Goal: Information Seeking & Learning: Learn about a topic

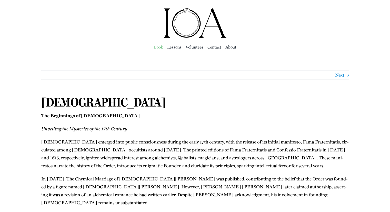
click at [163, 48] on span "Book" at bounding box center [158, 46] width 9 height 7
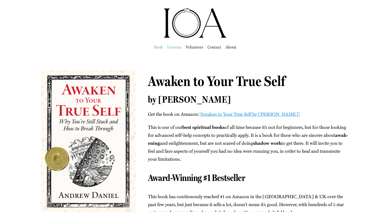
click at [177, 47] on span "Lessons" at bounding box center [174, 46] width 14 height 7
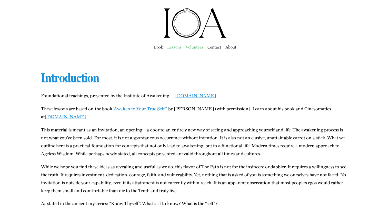
click at [187, 48] on span "Vol­un­teer" at bounding box center [195, 46] width 18 height 7
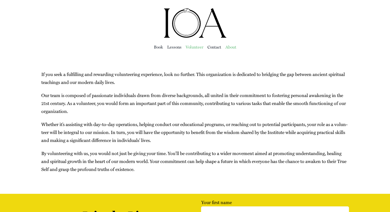
click at [228, 47] on span "About" at bounding box center [230, 46] width 11 height 7
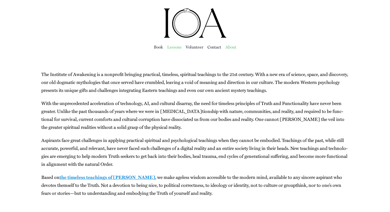
click at [174, 46] on span "Lessons" at bounding box center [174, 46] width 14 height 7
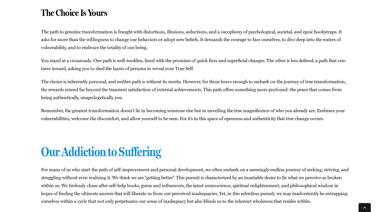
scroll to position [1157, 0]
click at [116, 158] on link "Our Addiction to Suffering" at bounding box center [101, 151] width 120 height 14
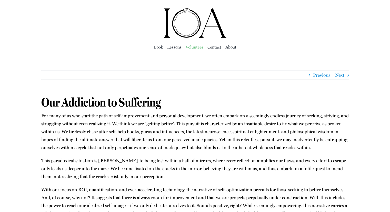
click at [197, 49] on span "Vol­un­teer" at bounding box center [195, 46] width 18 height 7
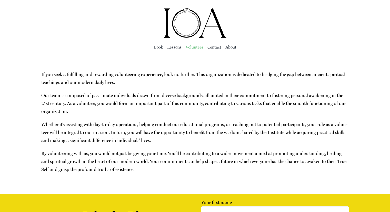
click at [178, 30] on img "ioa-logo" at bounding box center [195, 23] width 64 height 31
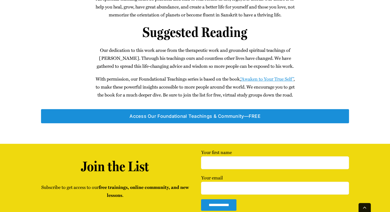
scroll to position [426, 0]
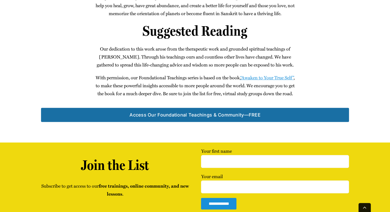
click at [182, 117] on span "Access Our Foun­da­tion­al Teach­ings & Community—FREE" at bounding box center [194, 114] width 131 height 5
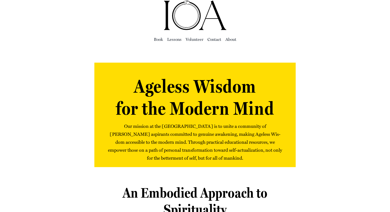
scroll to position [0, 0]
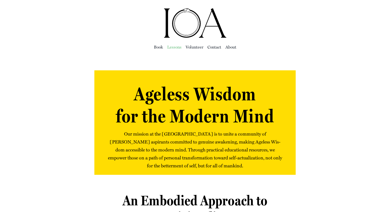
click at [174, 46] on span "Lessons" at bounding box center [174, 46] width 14 height 7
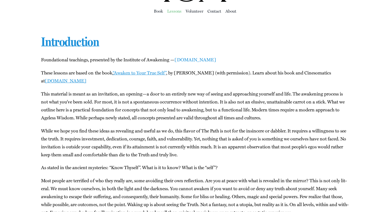
scroll to position [36, 0]
click at [192, 59] on link "[DOMAIN_NAME]" at bounding box center [195, 59] width 42 height 7
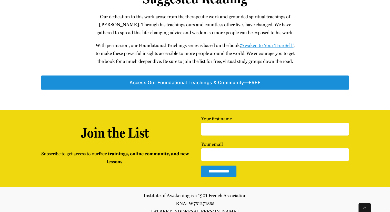
scroll to position [458, 0]
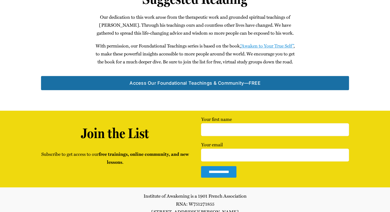
click at [208, 86] on span "Access Our Foun­da­tion­al Teach­ings & Community—FREE" at bounding box center [194, 82] width 131 height 5
